Goal: Information Seeking & Learning: Learn about a topic

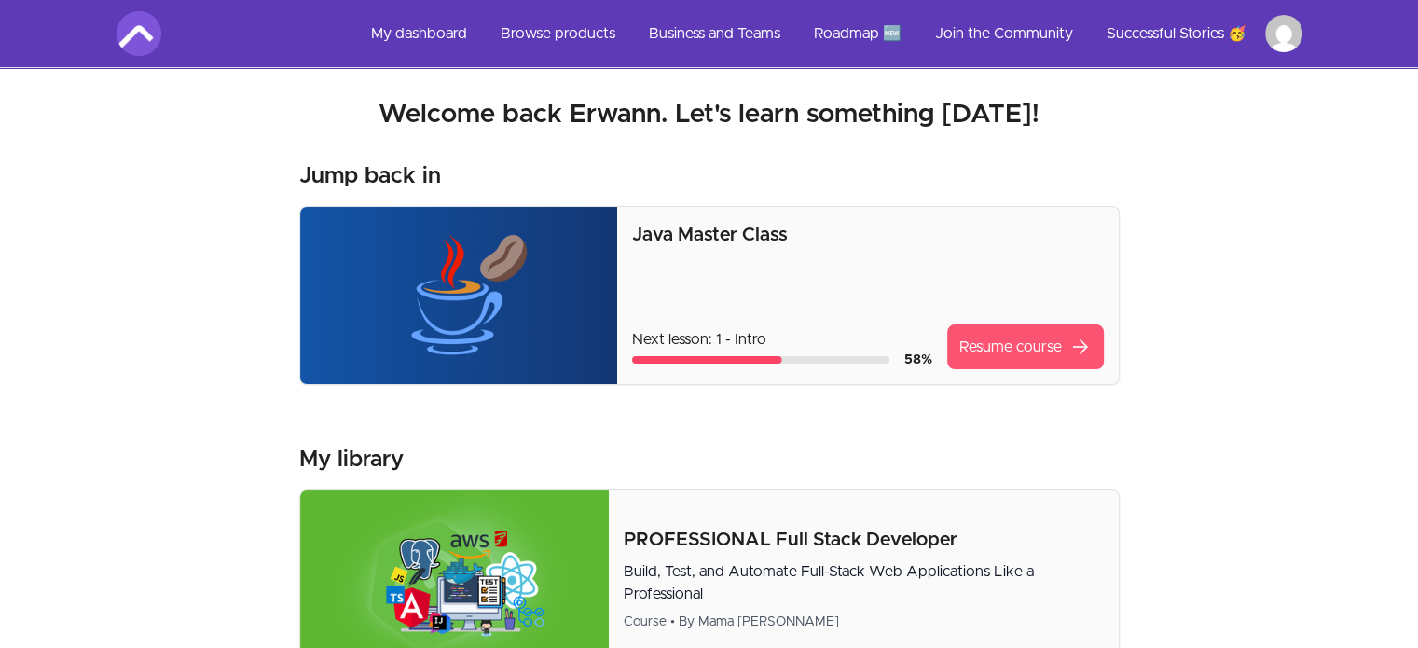
click at [1003, 358] on link "Resume course arrow_forward" at bounding box center [1025, 346] width 157 height 45
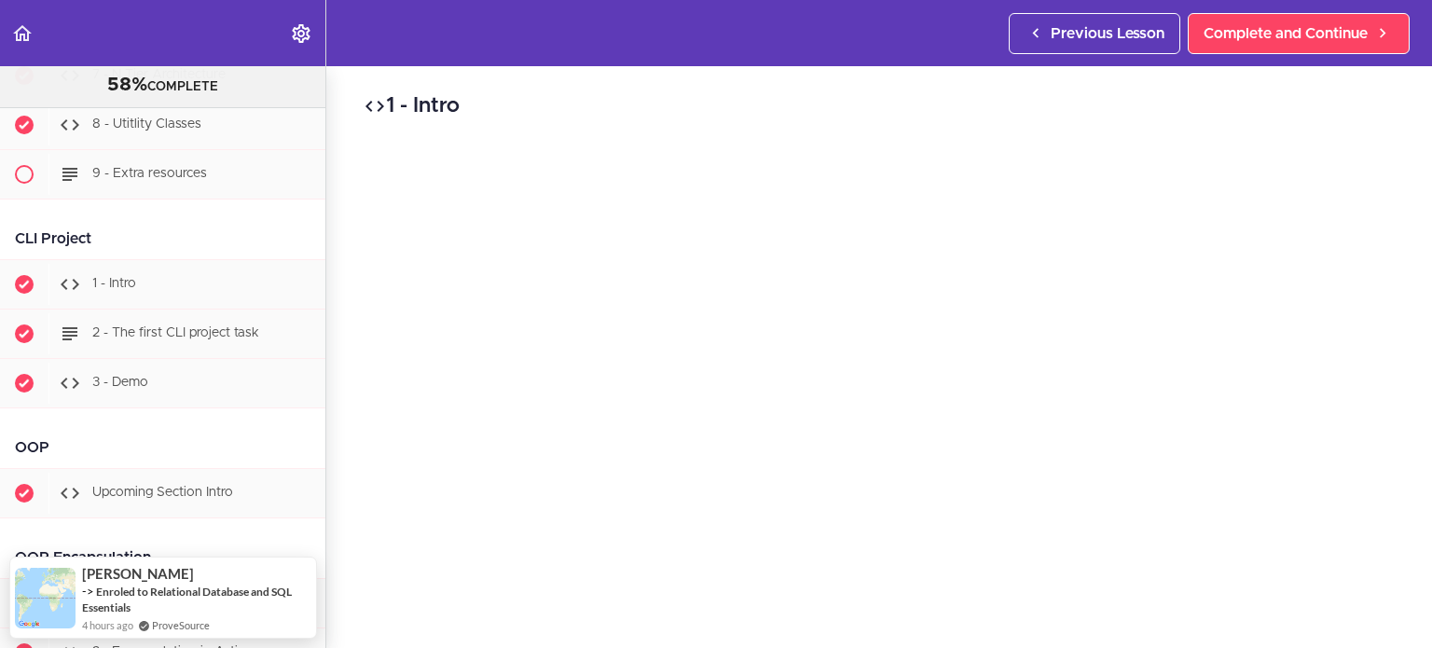
scroll to position [10328, 0]
click at [184, 355] on div "2 - The first CLI project task" at bounding box center [186, 334] width 277 height 41
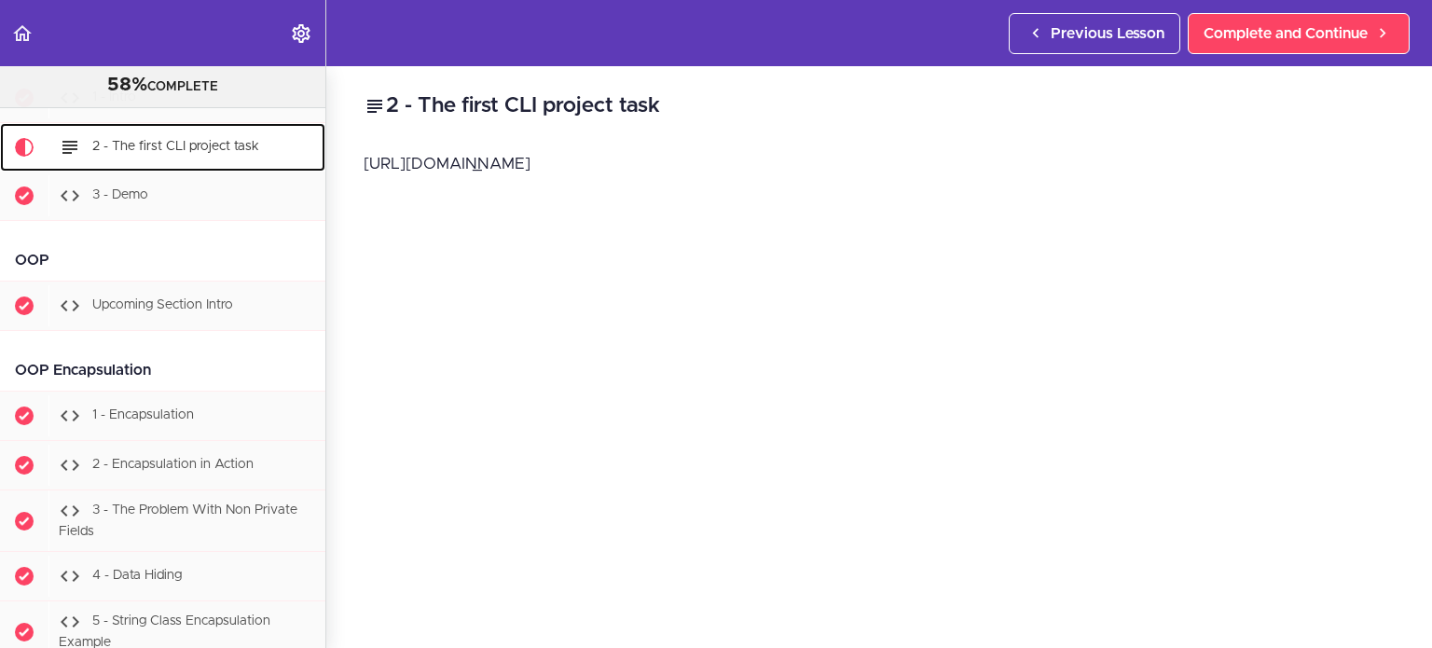
scroll to position [10537, 0]
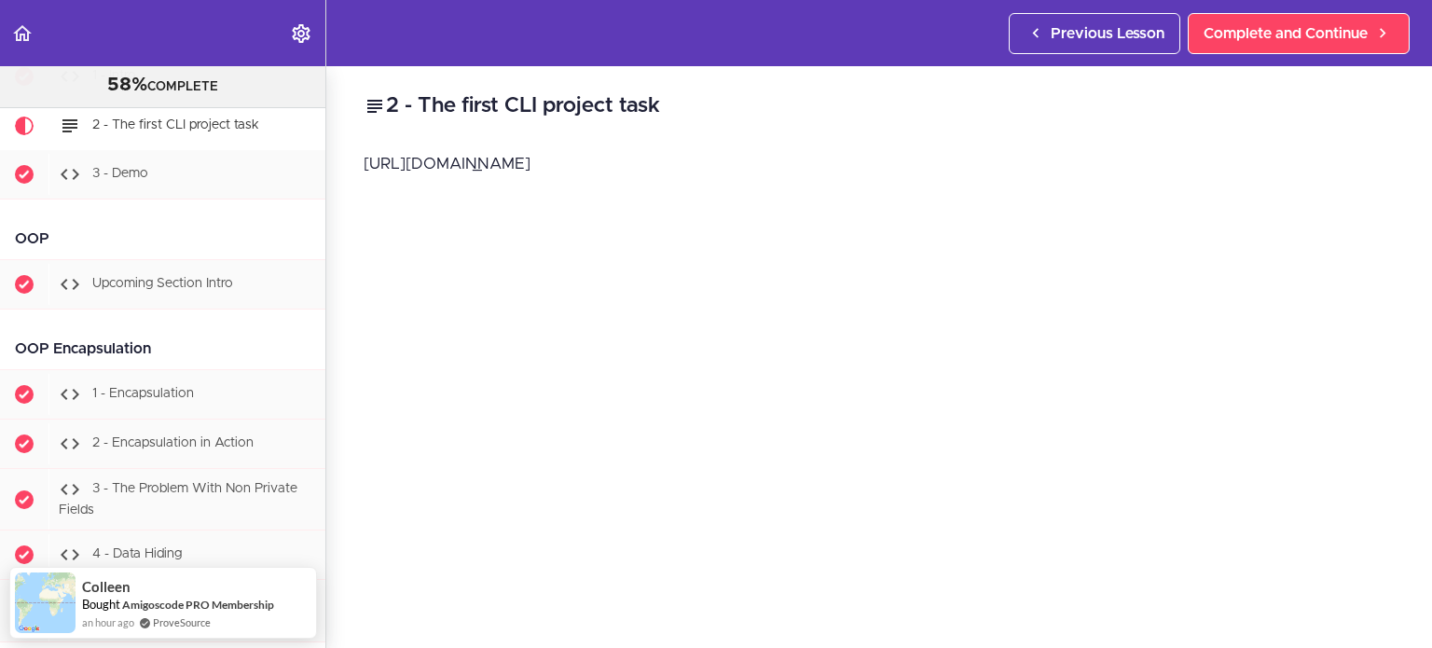
drag, startPoint x: 608, startPoint y: 164, endPoint x: 311, endPoint y: 185, distance: 297.1
click at [311, 185] on section "Java Master Class 58% COMPLETE Course Intro 1 - Intro 2 - Practice Practice Pra…" at bounding box center [716, 357] width 1432 height 582
click at [611, 166] on p "[URL][DOMAIN_NAME]" at bounding box center [879, 164] width 1031 height 28
drag, startPoint x: 611, startPoint y: 166, endPoint x: 354, endPoint y: 176, distance: 256.6
click at [354, 176] on div "2 - The first CLI project task [URL][DOMAIN_NAME] Complete and Continue 1 - Fol…" at bounding box center [879, 357] width 1106 height 582
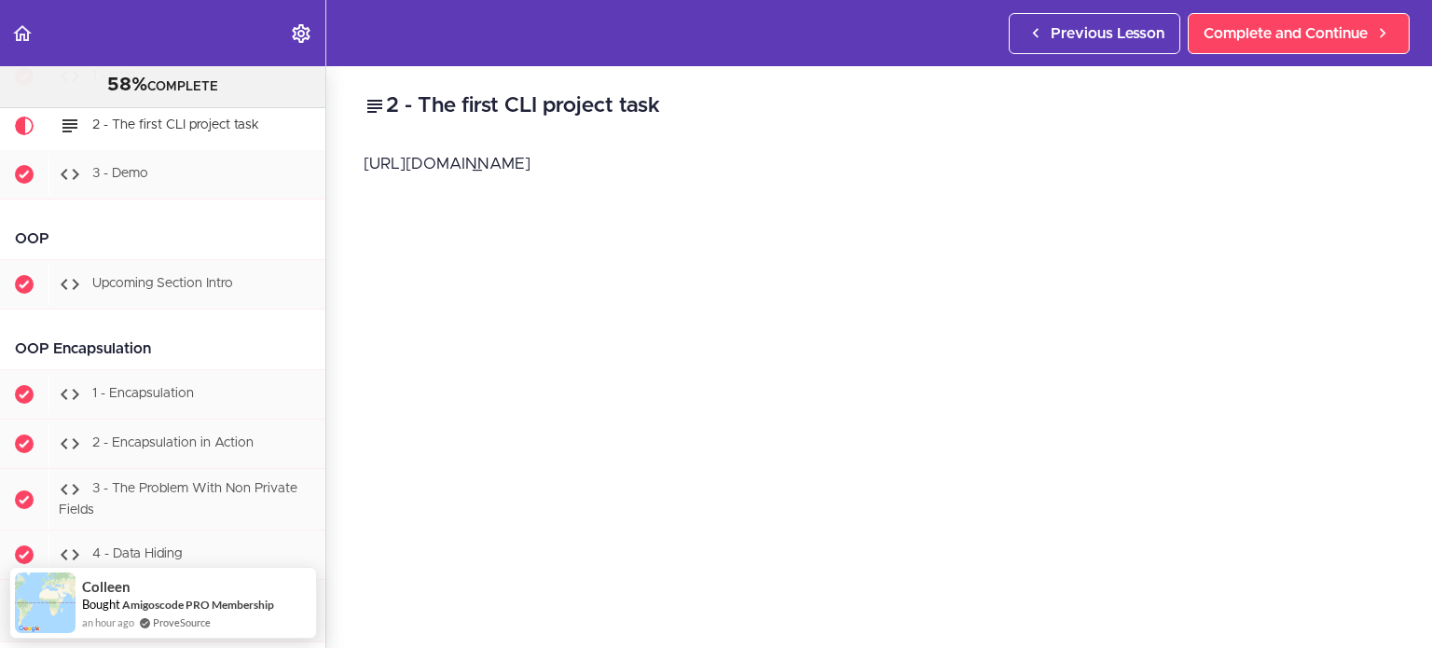
copy p "[URL][DOMAIN_NAME]"
